Goal: Task Accomplishment & Management: Use online tool/utility

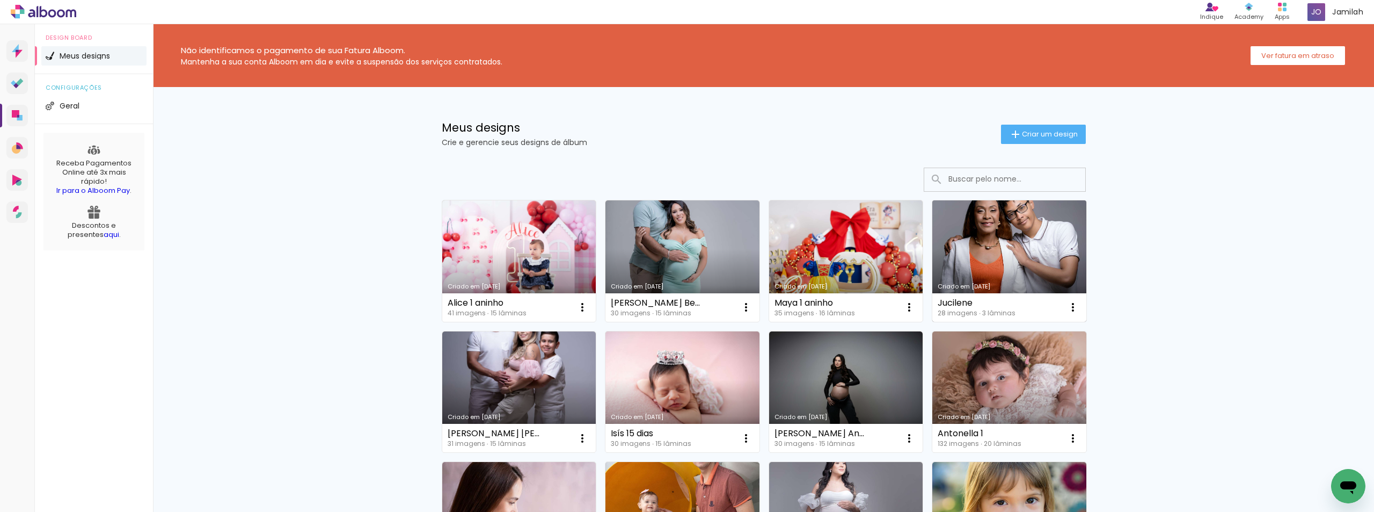
drag, startPoint x: 990, startPoint y: 300, endPoint x: 933, endPoint y: 292, distance: 56.9
click at [933, 292] on div "Criado em [DATE] Jucilene 28 imagens ∙ 3 lâminas Abrir Fazer uma cópia Excluir" at bounding box center [1009, 261] width 155 height 122
click at [933, 292] on link "Criado em [DATE]" at bounding box center [1009, 260] width 154 height 121
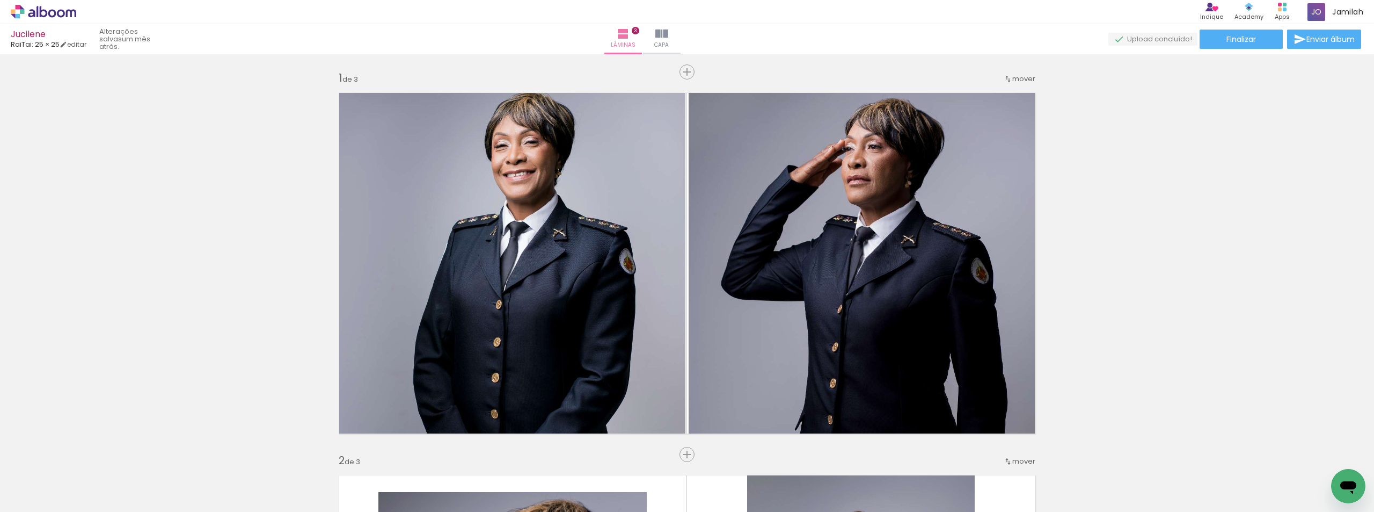
click at [66, 14] on icon at bounding box center [71, 13] width 10 height 8
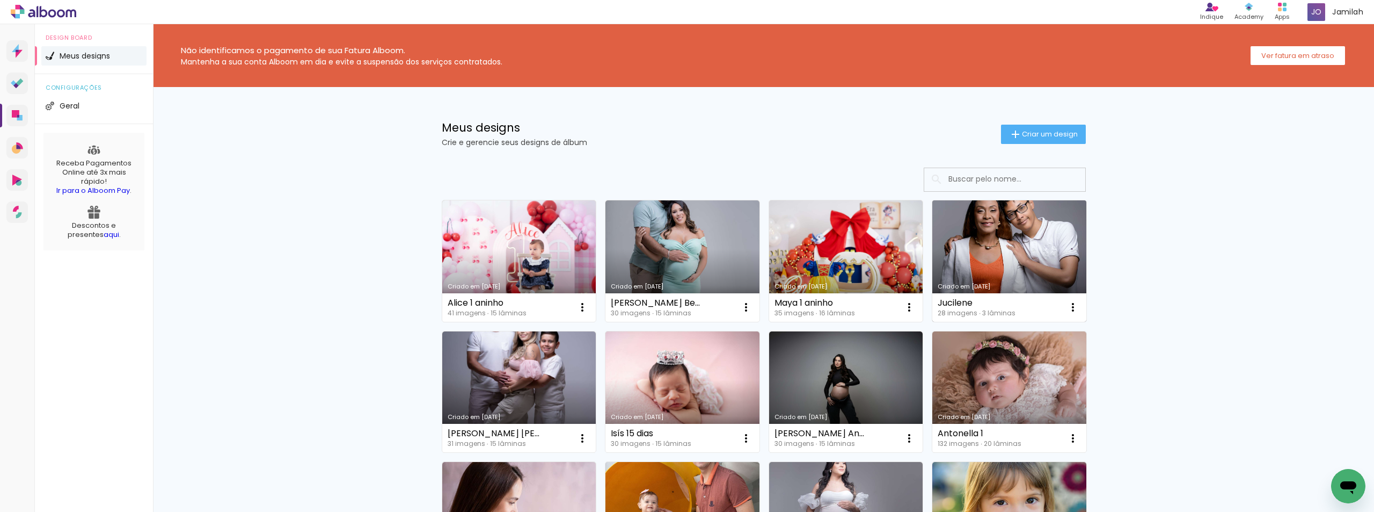
drag, startPoint x: 936, startPoint y: 297, endPoint x: 982, endPoint y: 294, distance: 46.3
click at [982, 294] on div "Jucilene 28 imagens ∙ 3 lâminas Abrir Fazer uma cópia Excluir" at bounding box center [1009, 307] width 154 height 28
